Goal: Task Accomplishment & Management: Complete application form

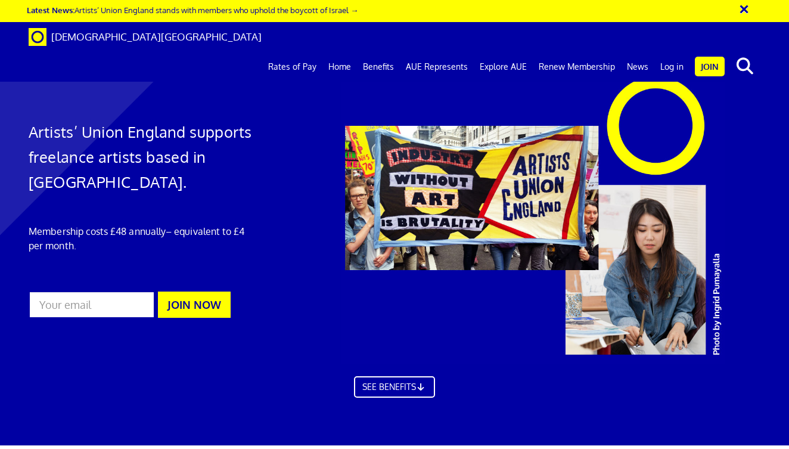
click at [384, 52] on link "Benefits" at bounding box center [378, 67] width 43 height 30
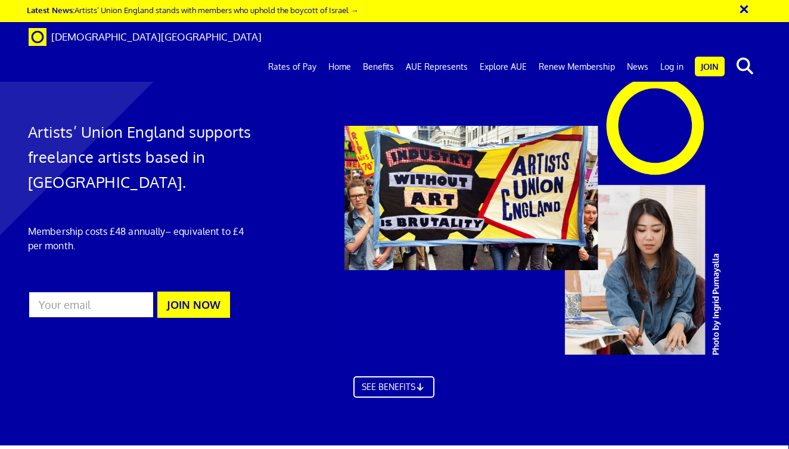
scroll to position [679, 1]
drag, startPoint x: 639, startPoint y: 140, endPoint x: 420, endPoint y: 138, distance: 219.3
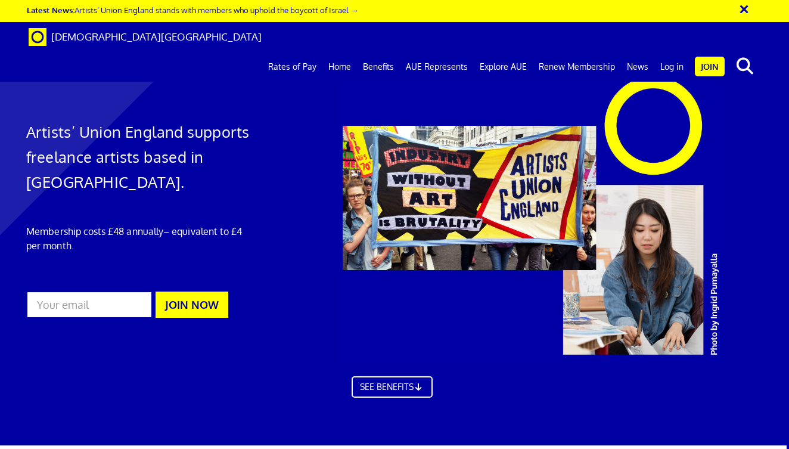
scroll to position [0, 2]
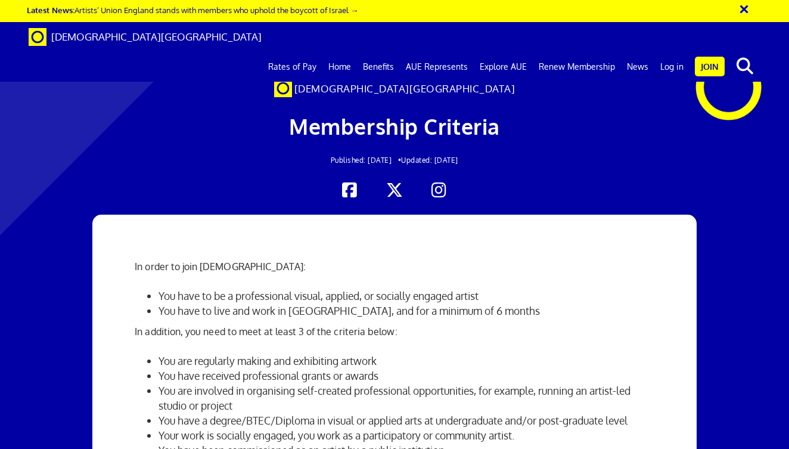
scroll to position [196, 0]
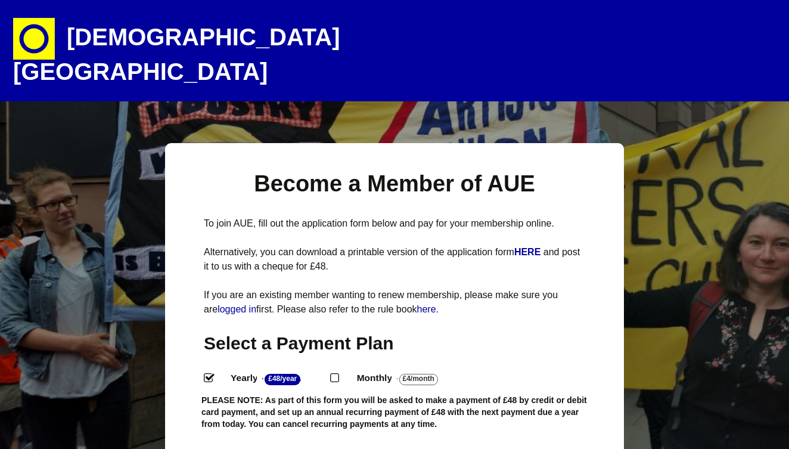
select select
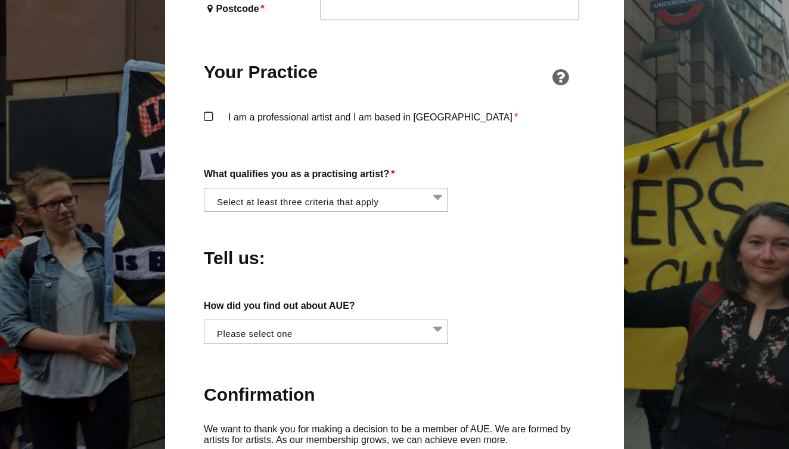
scroll to position [907, 0]
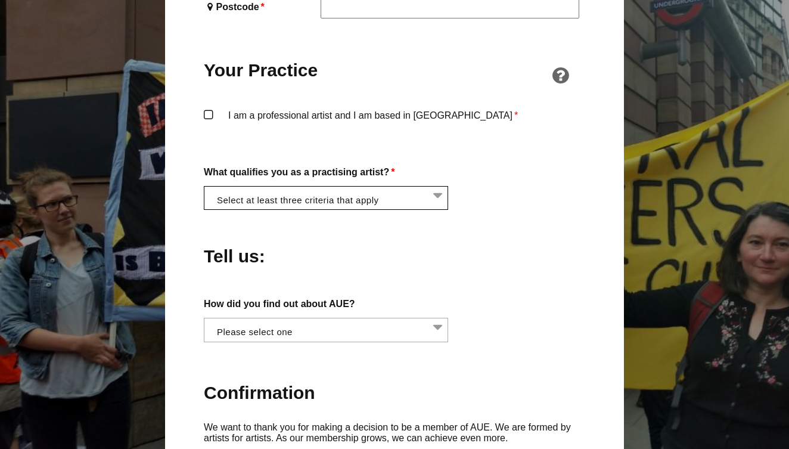
click at [439, 187] on li at bounding box center [329, 197] width 244 height 20
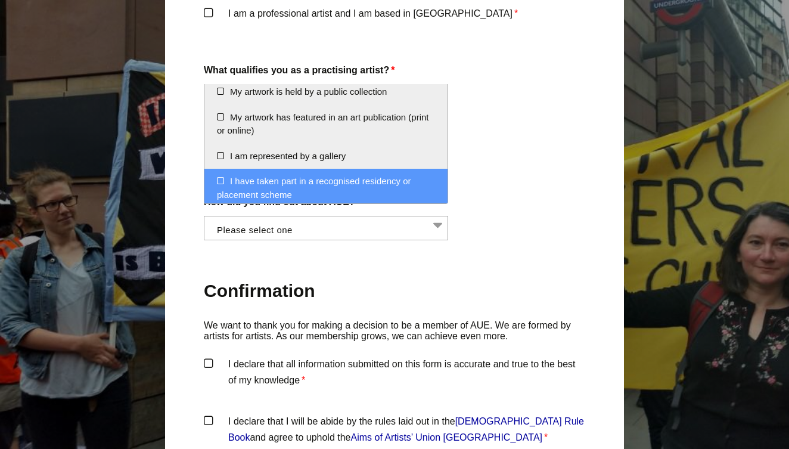
scroll to position [1031, 0]
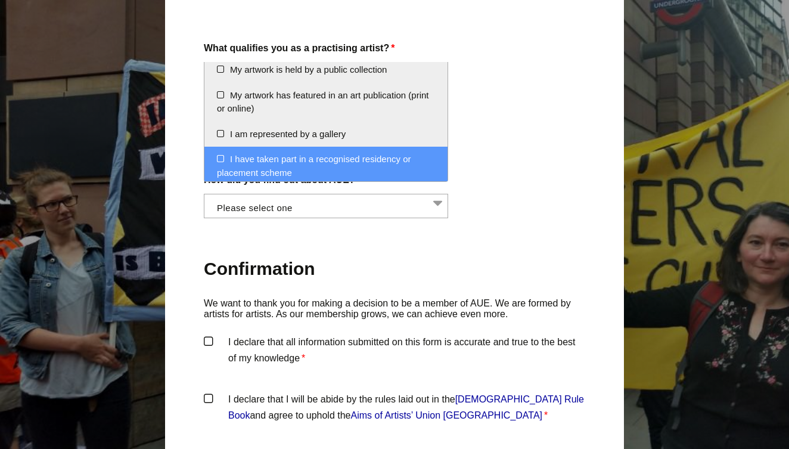
click at [530, 172] on label "How did you find out about AUE?" at bounding box center [394, 180] width 381 height 16
click at [204, 194] on select "Word of mouth Facebook Twitter Other social media National Press Specialist art…" at bounding box center [204, 201] width 1 height 14
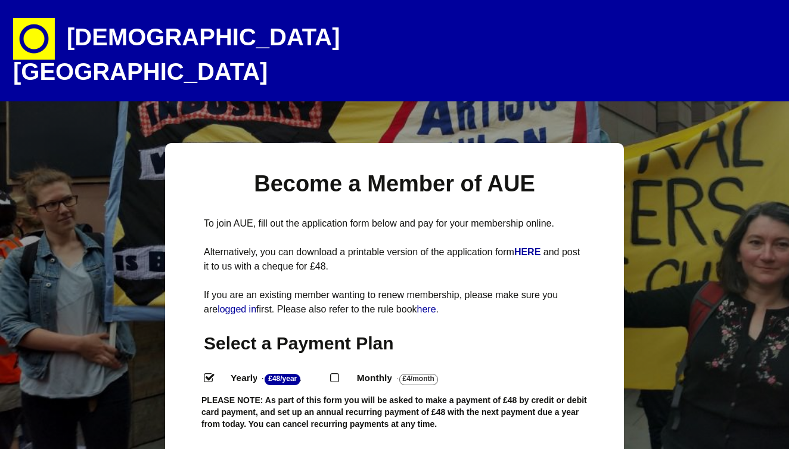
scroll to position [0, 0]
